Goal: Find specific page/section: Find specific page/section

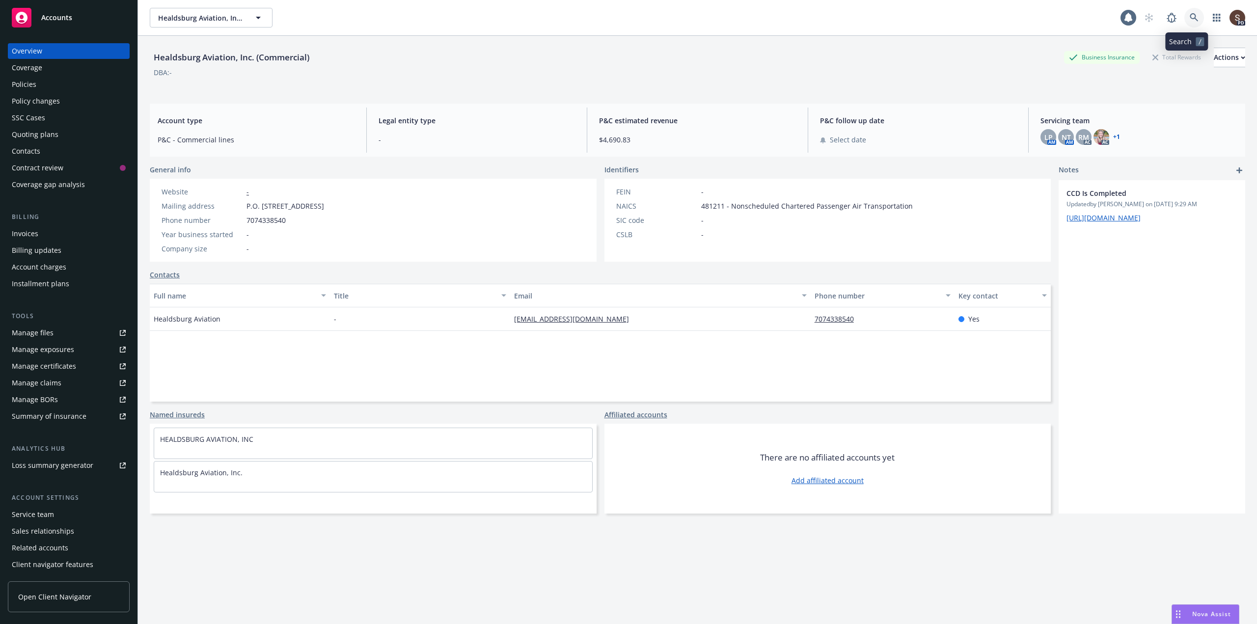
click at [1184, 17] on link at bounding box center [1194, 18] width 20 height 20
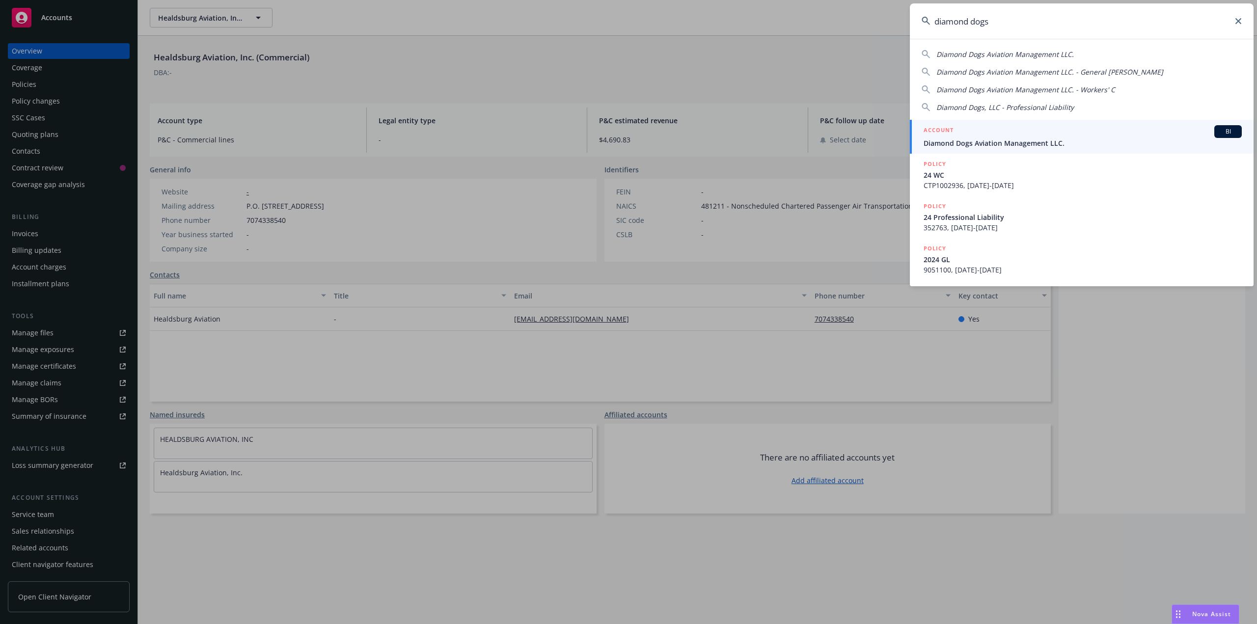
type input "diamond dogs"
click at [1031, 139] on span "Diamond Dogs Aviation Management LLC." at bounding box center [1083, 143] width 318 height 10
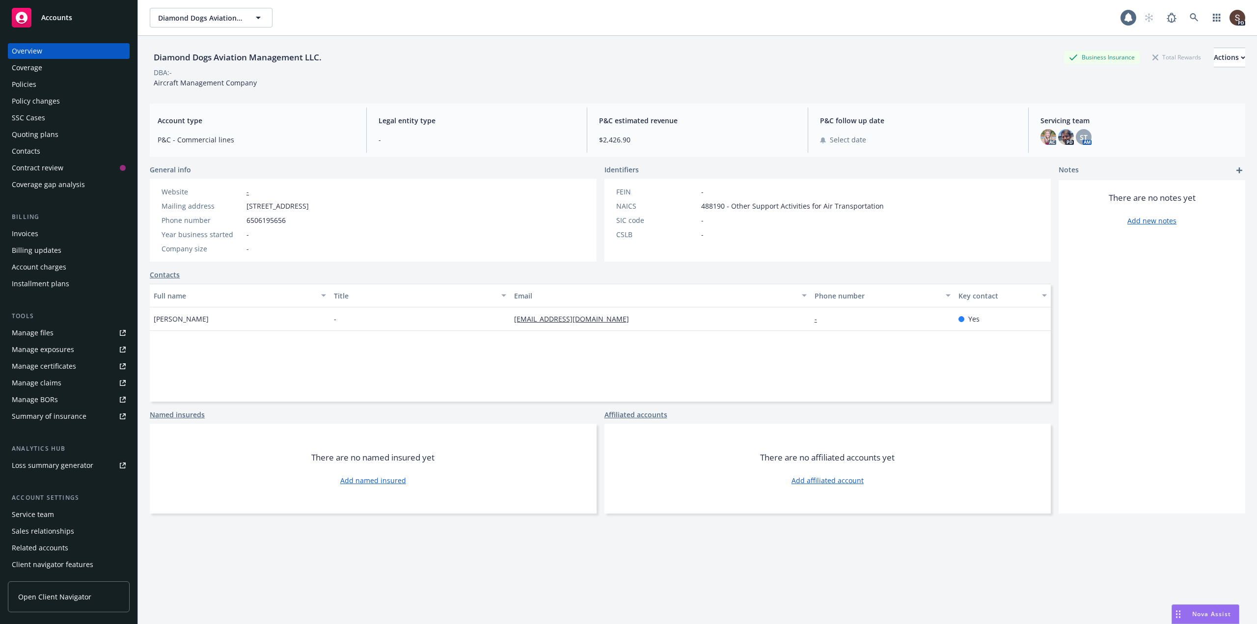
click at [27, 83] on div "Policies" at bounding box center [24, 85] width 25 height 16
